Goal: Information Seeking & Learning: Check status

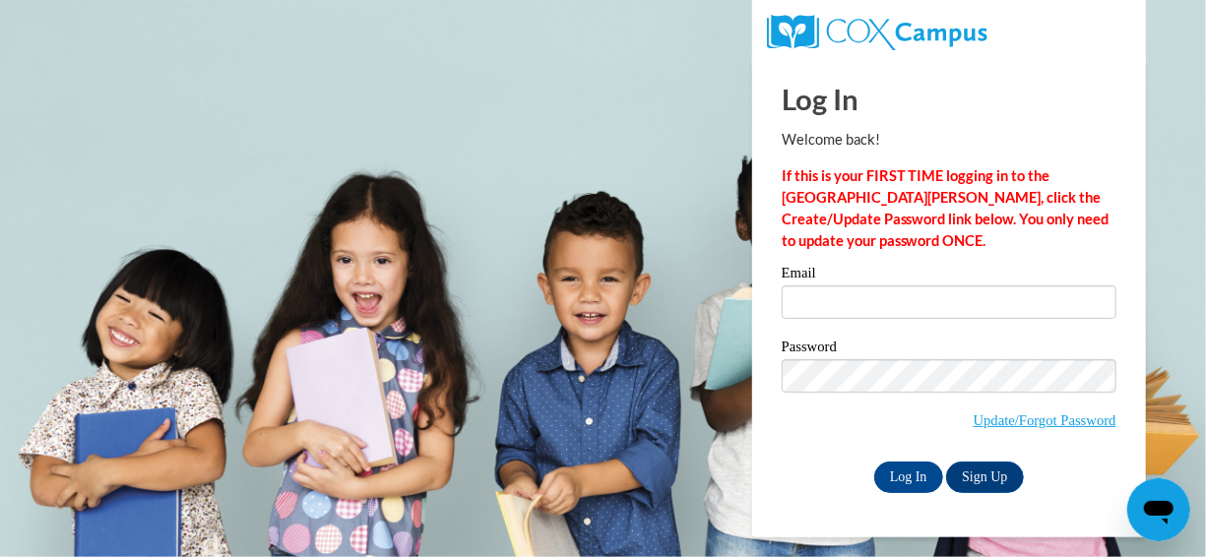
type input "lynnf@ymcaatlanta.org"
click at [892, 470] on input "Log In" at bounding box center [908, 477] width 69 height 31
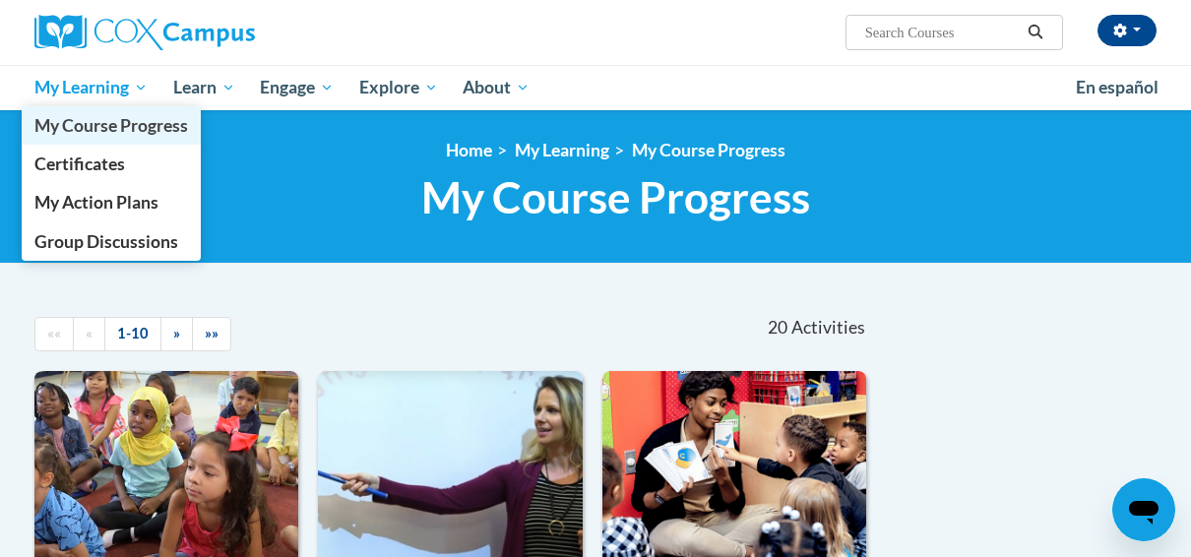
click at [103, 130] on span "My Course Progress" at bounding box center [111, 125] width 154 height 21
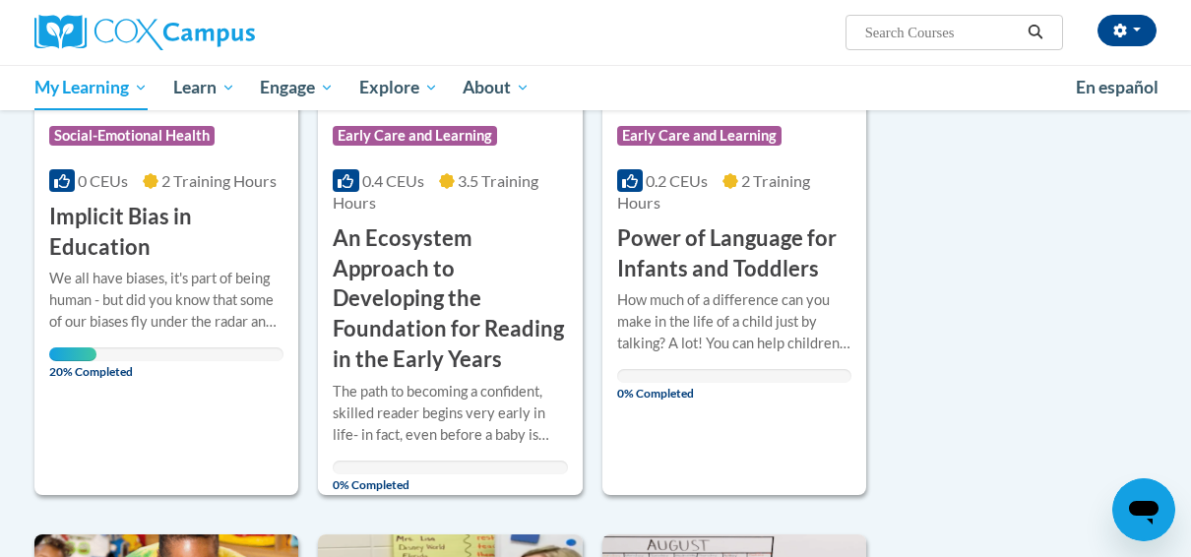
scroll to position [492, 0]
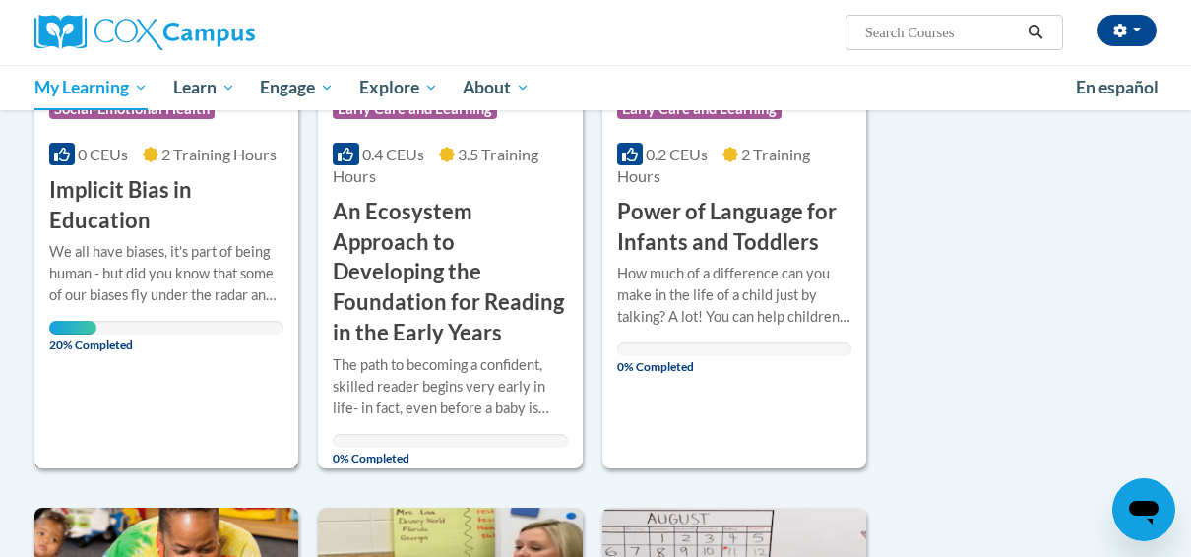
click at [157, 199] on h3 "Implicit Bias in Education" at bounding box center [166, 205] width 234 height 61
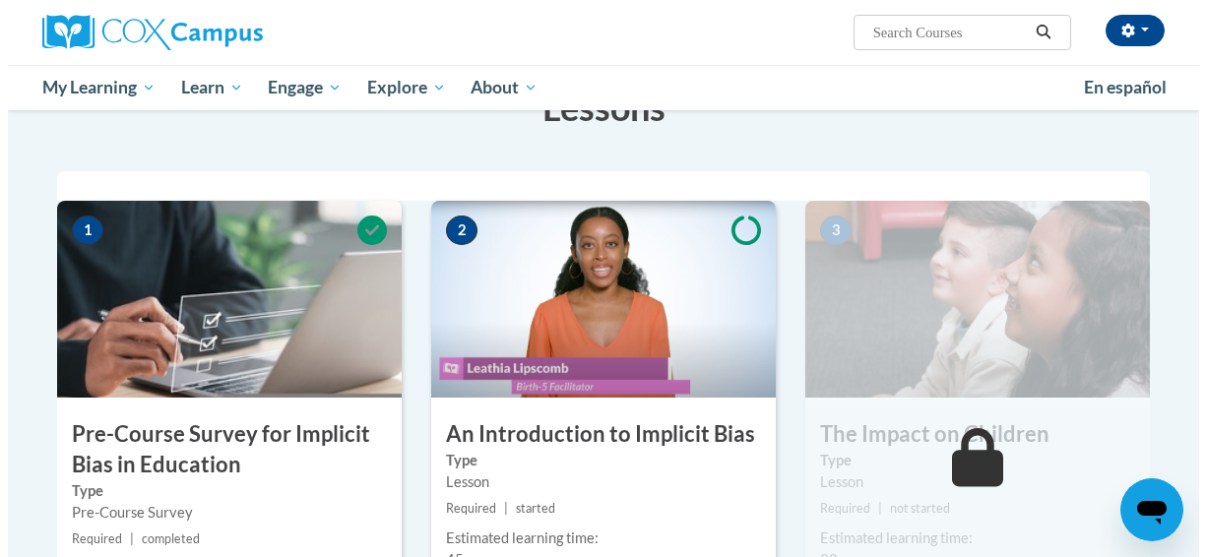
scroll to position [492, 0]
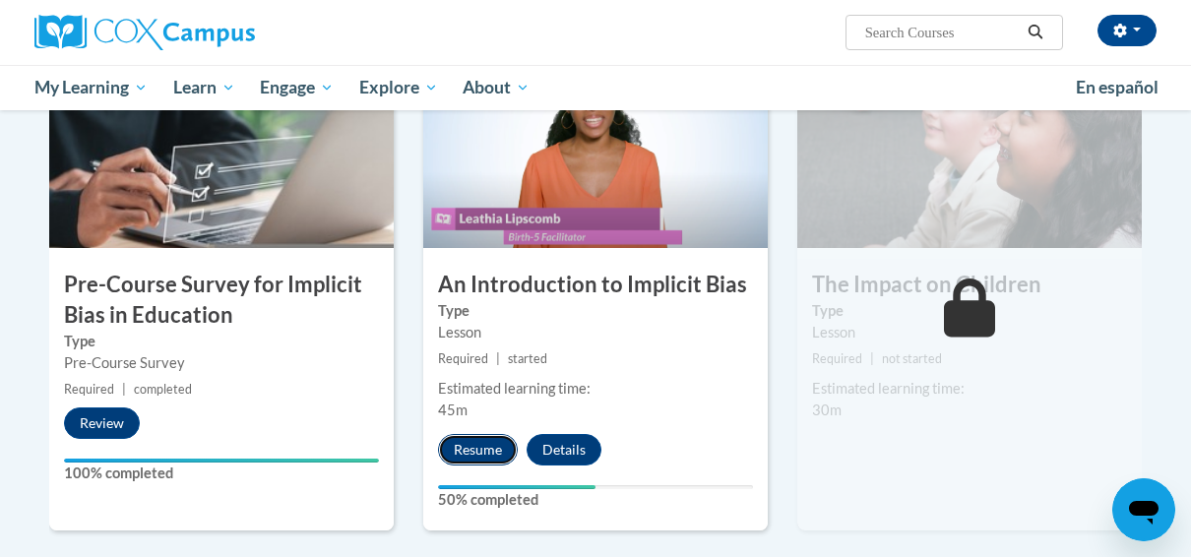
click at [485, 446] on button "Resume" at bounding box center [478, 449] width 80 height 31
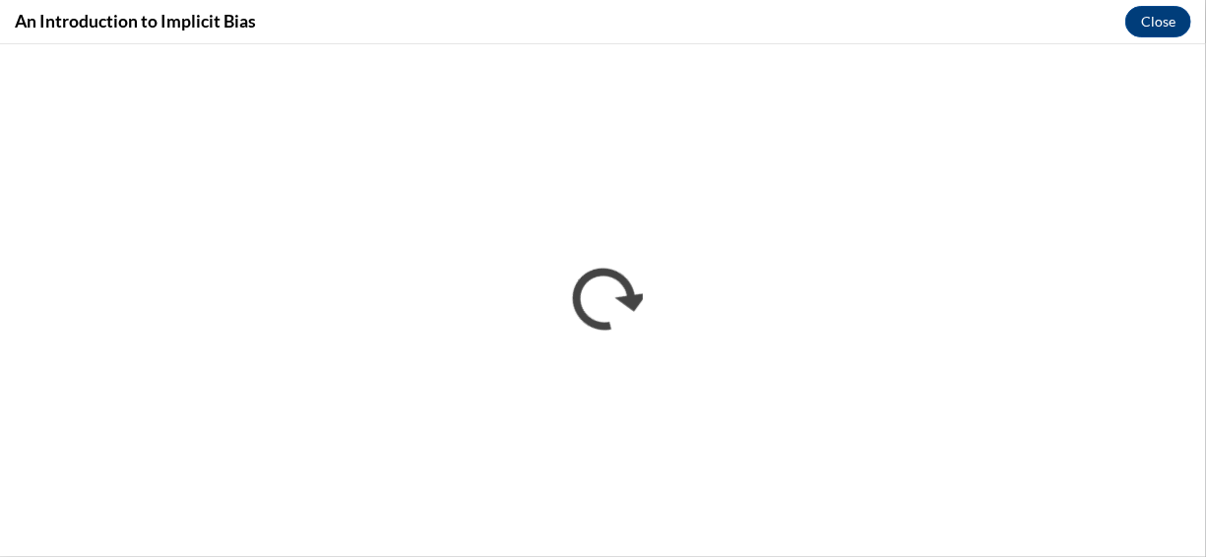
scroll to position [0, 0]
